Goal: Communication & Community: Answer question/provide support

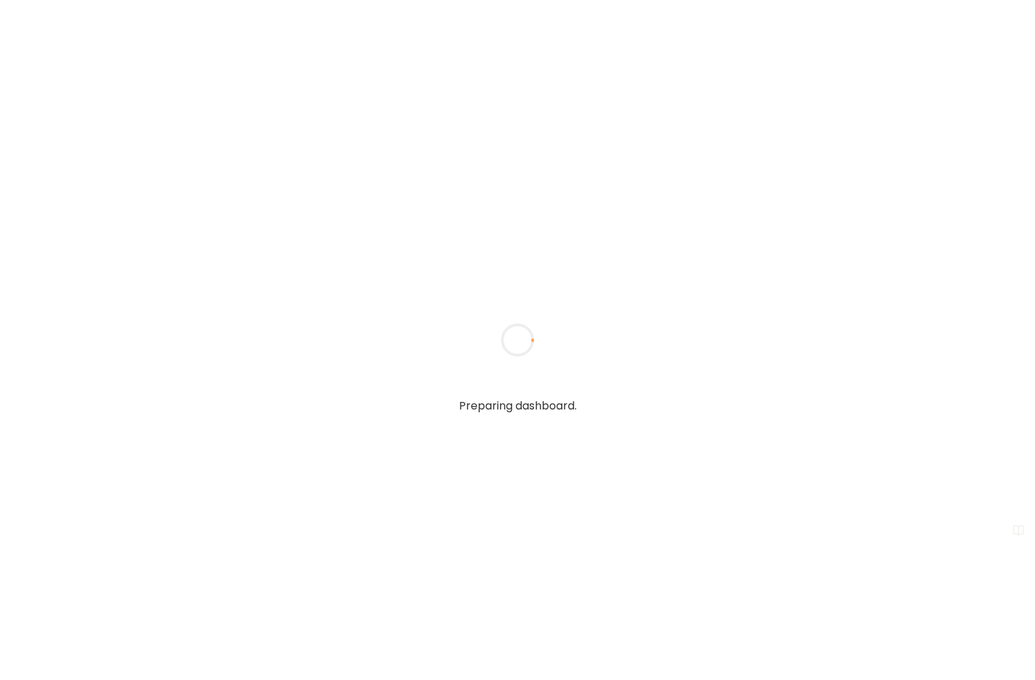
type input "**********"
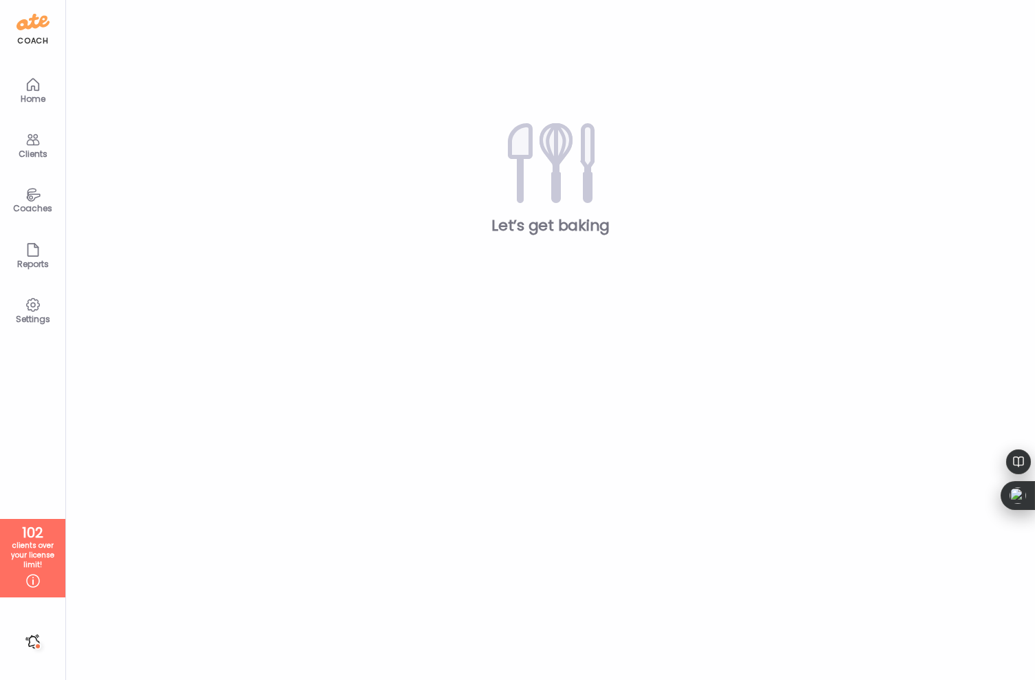
click at [33, 147] on icon at bounding box center [33, 139] width 17 height 17
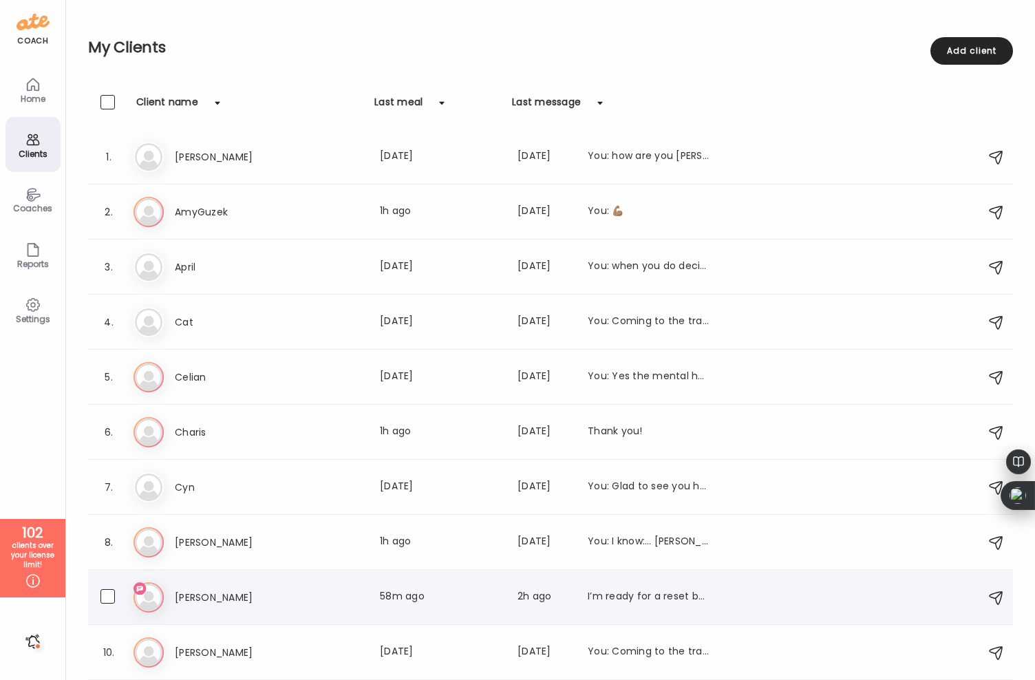
click at [209, 595] on h3 "[PERSON_NAME]" at bounding box center [235, 597] width 121 height 17
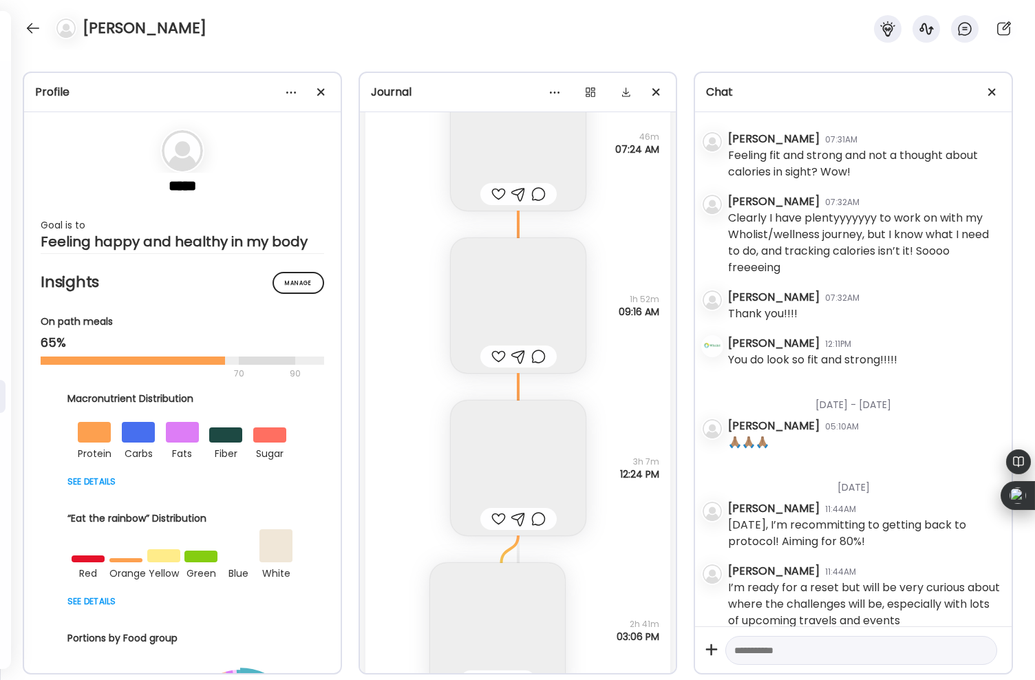
scroll to position [37448, 0]
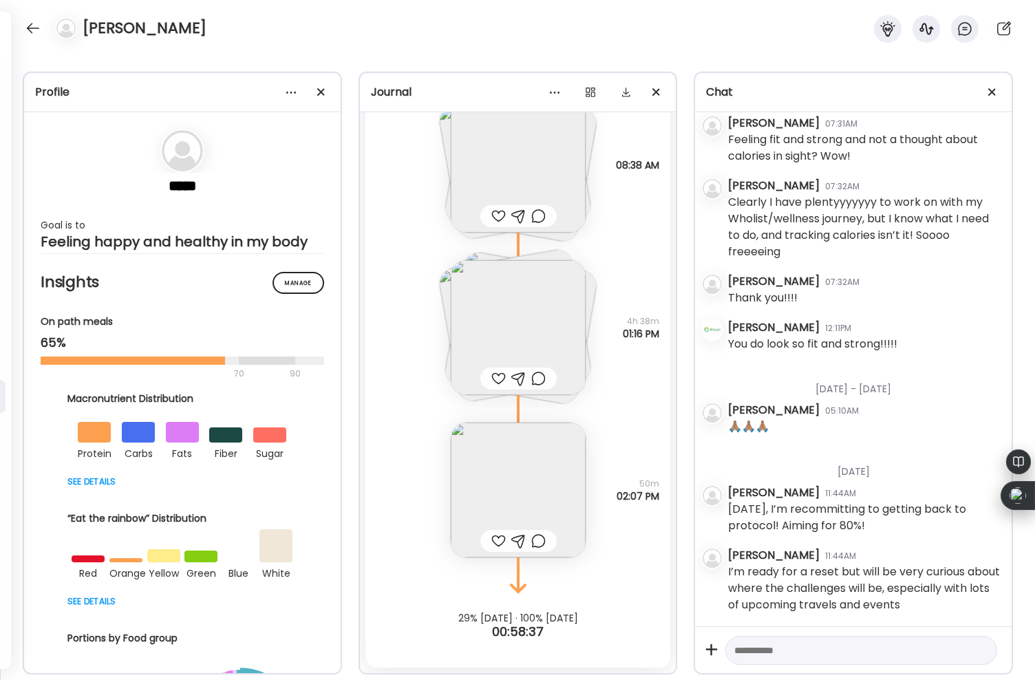
click at [804, 644] on textarea at bounding box center [848, 650] width 229 height 17
type textarea "**"
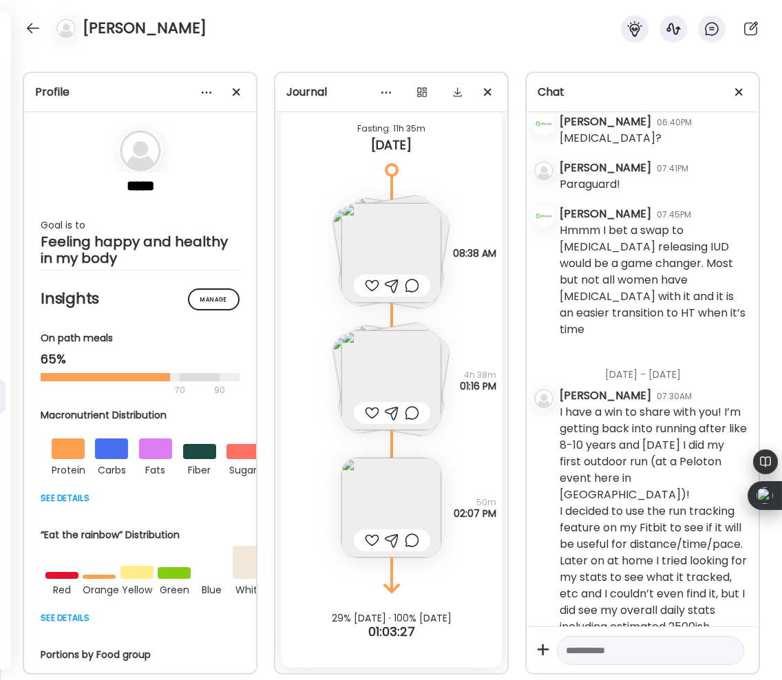
scroll to position [6360, 0]
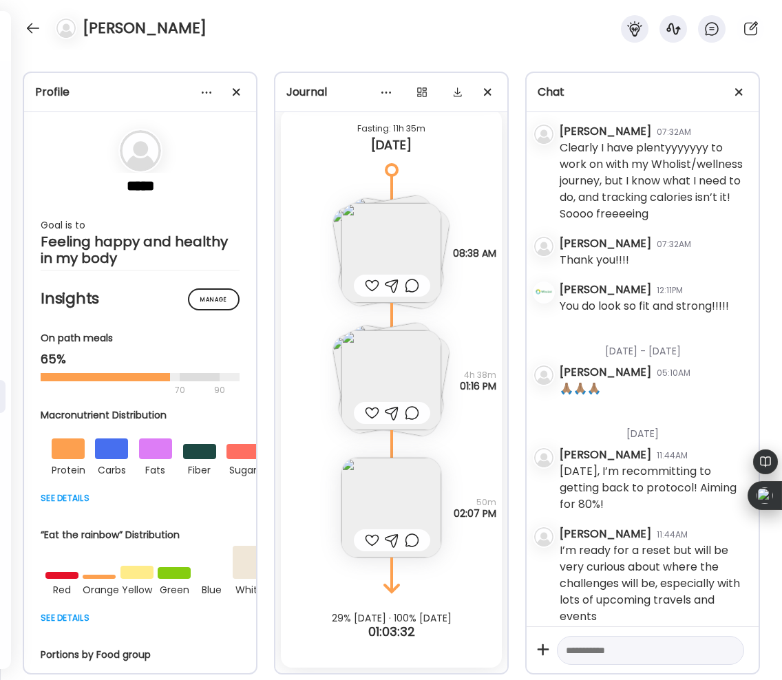
click at [384, 244] on img at bounding box center [391, 253] width 100 height 100
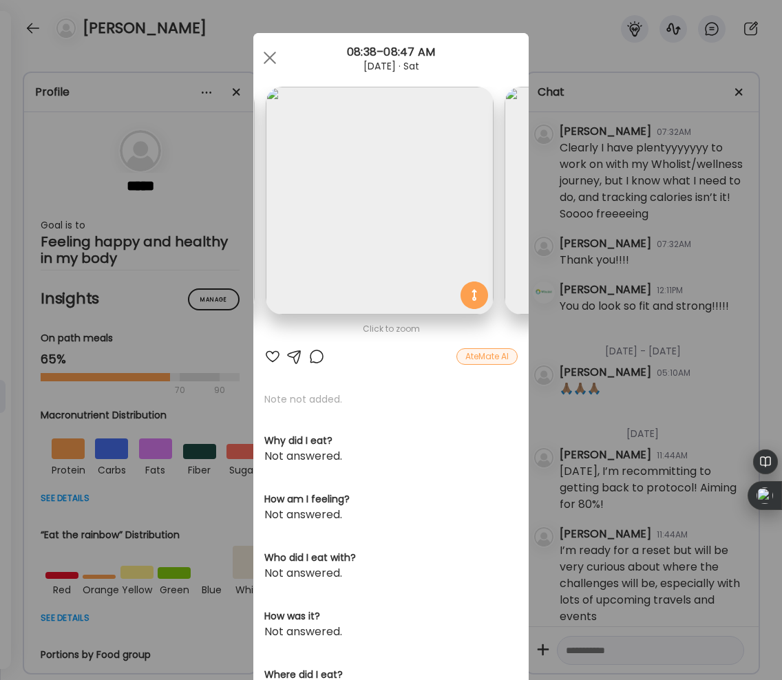
scroll to position [0, 233]
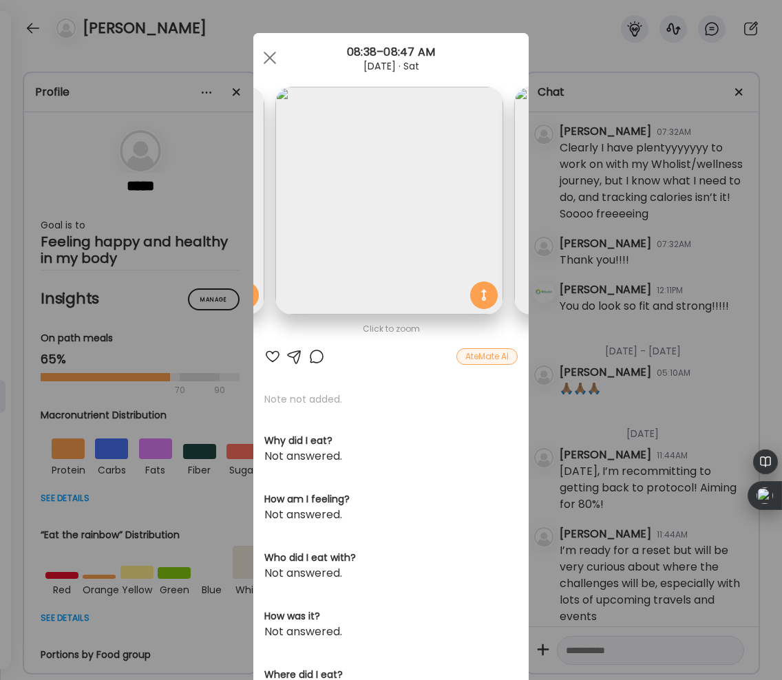
click at [485, 352] on div "AteMate AI" at bounding box center [486, 356] width 61 height 17
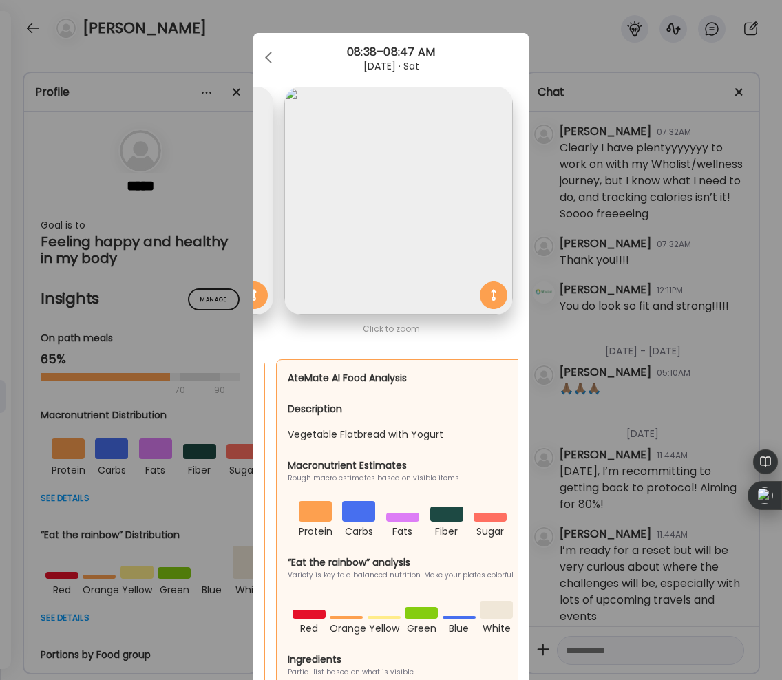
scroll to position [0, 529]
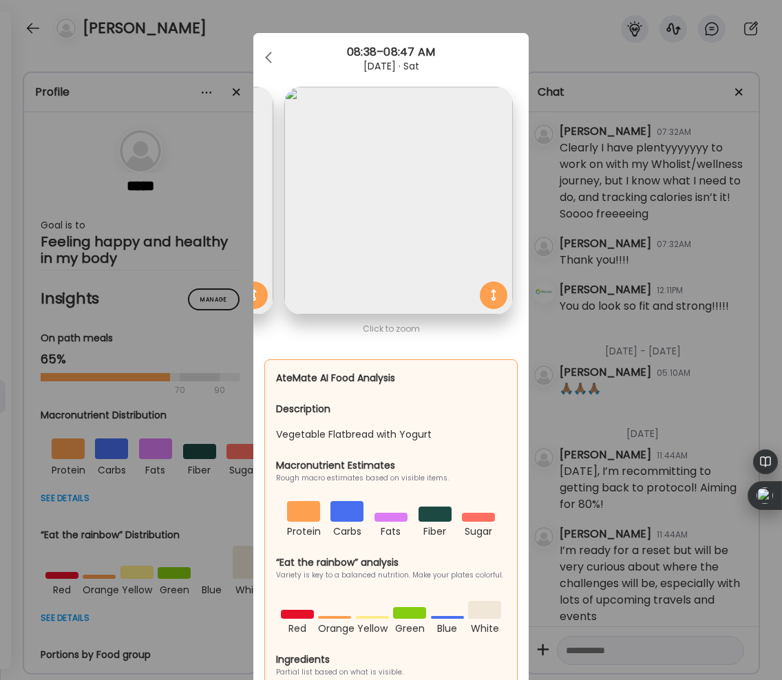
click at [566, 45] on div "Ate Coach Dashboard Wahoo! It’s official Take a moment to set up your Coach Pro…" at bounding box center [391, 340] width 782 height 680
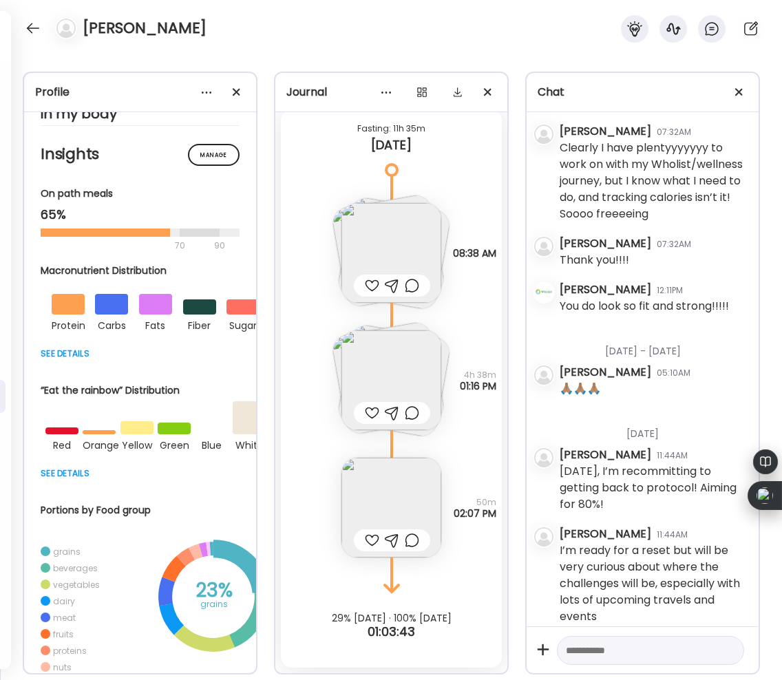
scroll to position [0, 0]
